Goal: Find specific page/section: Find specific page/section

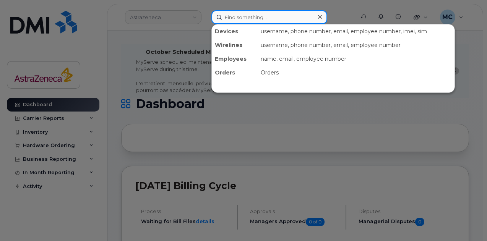
click at [249, 16] on input at bounding box center [269, 17] width 116 height 14
type input "Laura Mazzulli"
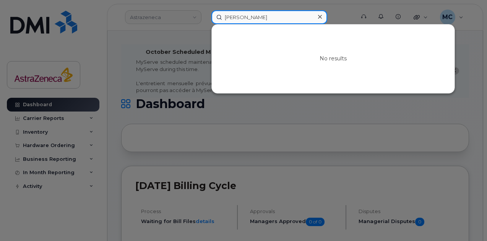
drag, startPoint x: 267, startPoint y: 18, endPoint x: 157, endPoint y: 15, distance: 109.3
click at [205, 15] on div "Laura Mazzulli No results" at bounding box center [280, 17] width 151 height 14
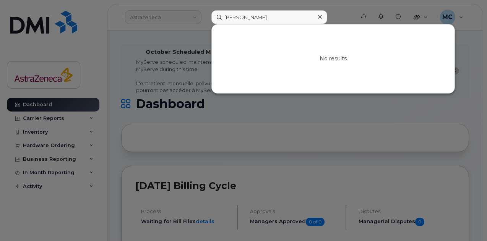
click at [193, 16] on div at bounding box center [243, 120] width 487 height 241
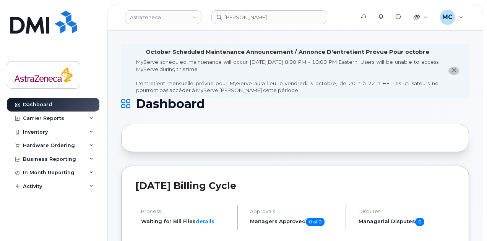
click at [190, 18] on link "Astrazeneca" at bounding box center [163, 17] width 76 height 14
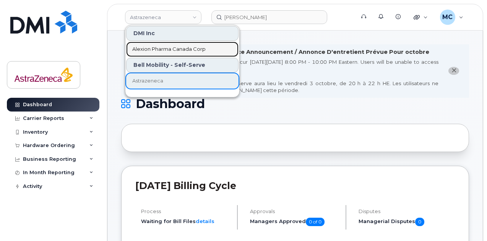
click at [165, 48] on span "Alexion Pharma Canada Corp" at bounding box center [168, 49] width 73 height 8
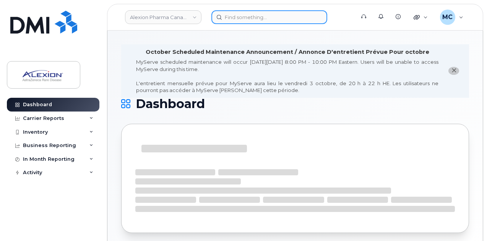
click at [288, 18] on input at bounding box center [269, 17] width 116 height 14
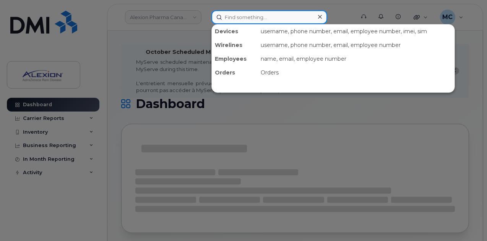
paste input "Laura Mazzulli"
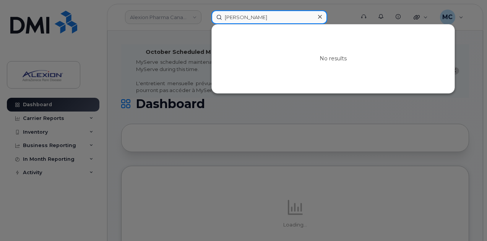
drag, startPoint x: 0, startPoint y: 0, endPoint x: 288, endPoint y: 18, distance: 288.3
click at [288, 18] on input "Laura Mazzulli" at bounding box center [269, 17] width 116 height 14
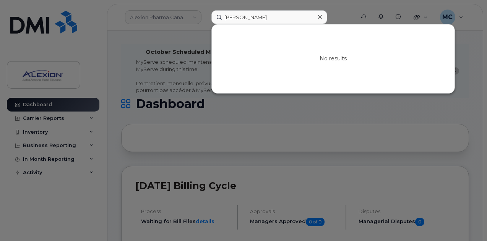
click at [462, 107] on div at bounding box center [243, 120] width 487 height 241
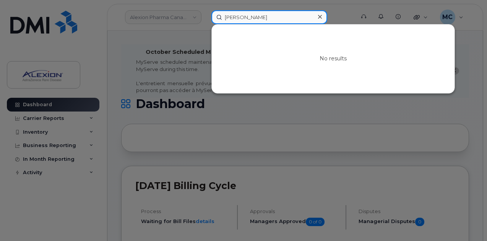
drag, startPoint x: 287, startPoint y: 20, endPoint x: 133, endPoint y: 19, distance: 154.4
click at [205, 18] on div "Laura Mazzulli No results" at bounding box center [280, 17] width 151 height 14
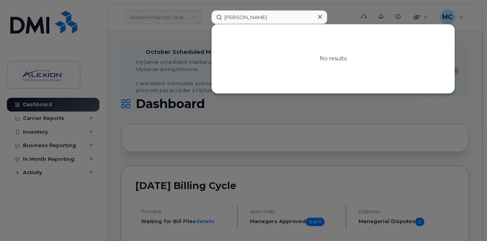
click at [276, 112] on div at bounding box center [243, 120] width 487 height 241
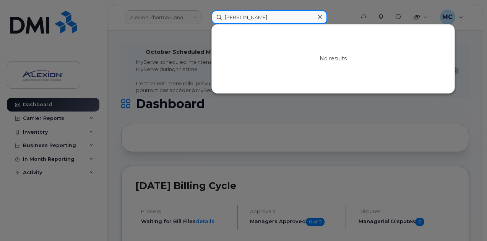
click at [271, 16] on input "Laura Mazzulli" at bounding box center [269, 17] width 116 height 14
drag, startPoint x: 266, startPoint y: 18, endPoint x: 182, endPoint y: 18, distance: 84.4
click at [205, 18] on div "Laura Mazzulli No results" at bounding box center [280, 17] width 151 height 14
paste input "[PHONE_NUMBER]"
drag, startPoint x: 227, startPoint y: 18, endPoint x: 209, endPoint y: 19, distance: 17.3
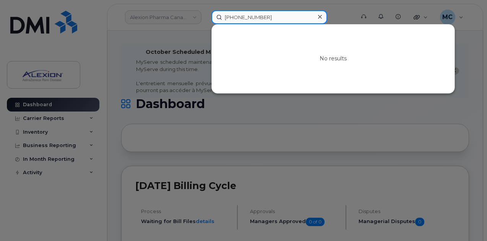
click at [211, 19] on input "[PHONE_NUMBER]" at bounding box center [269, 17] width 116 height 14
type input "14169979775"
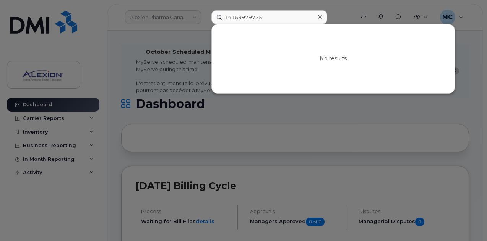
click at [177, 18] on div at bounding box center [243, 120] width 487 height 241
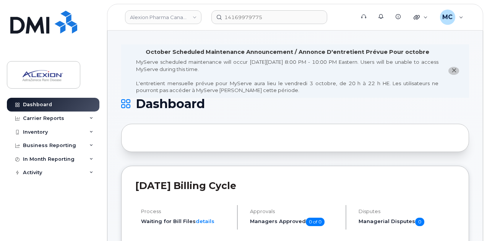
click at [177, 18] on link "Alexion Pharma Canada Corp" at bounding box center [163, 17] width 76 height 14
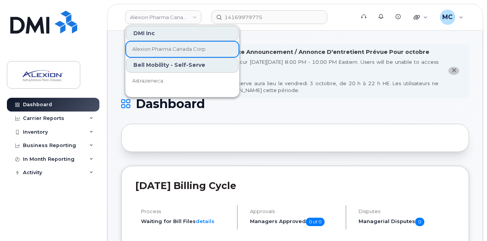
click at [172, 66] on div "Bell Mobility - Self-Serve" at bounding box center [182, 65] width 112 height 15
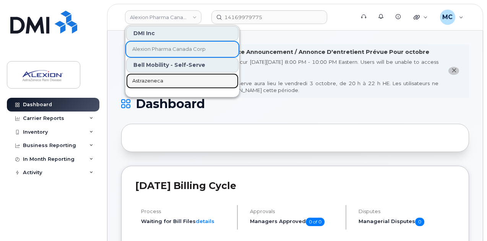
click at [151, 78] on span "Astrazeneca" at bounding box center [147, 81] width 31 height 8
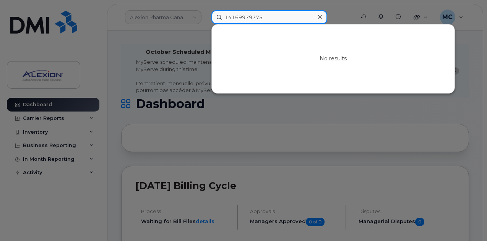
drag, startPoint x: 272, startPoint y: 16, endPoint x: 111, endPoint y: -2, distance: 162.3
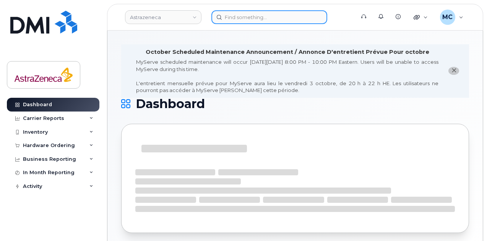
click at [276, 16] on input at bounding box center [269, 17] width 116 height 14
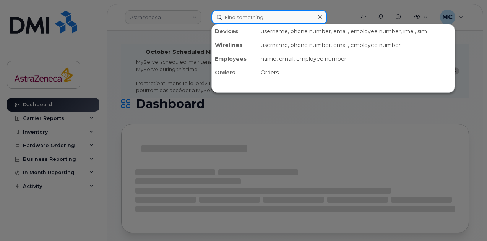
paste input "[PHONE_NUMBER]"
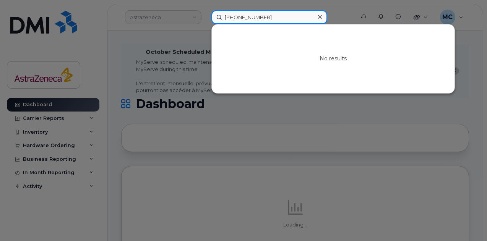
drag, startPoint x: 229, startPoint y: 17, endPoint x: 188, endPoint y: 15, distance: 41.3
click at [205, 15] on div "[PHONE_NUMBER] No results" at bounding box center [280, 17] width 151 height 14
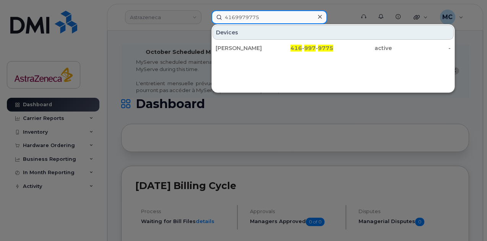
type input "4169979775"
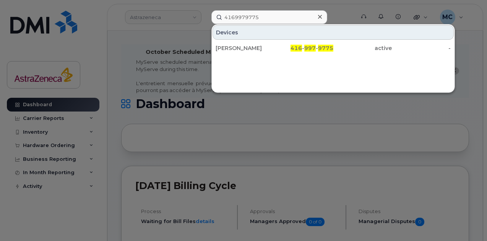
click at [245, 47] on div "[PERSON_NAME]" at bounding box center [244, 48] width 59 height 8
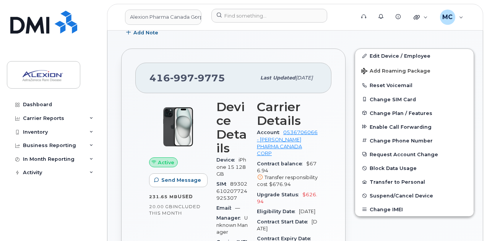
scroll to position [76, 0]
